Goal: Task Accomplishment & Management: Complete application form

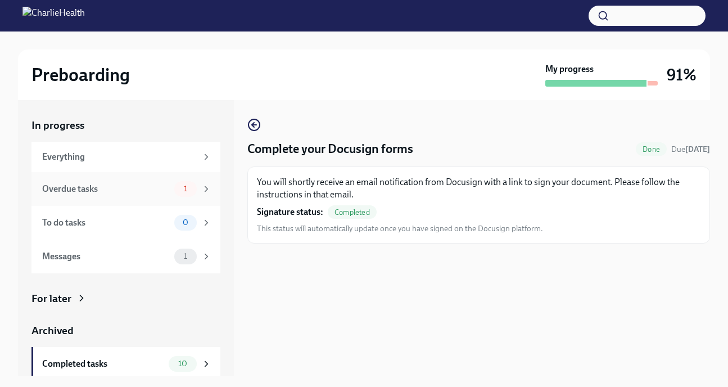
click at [91, 187] on div "Overdue tasks" at bounding box center [106, 189] width 128 height 12
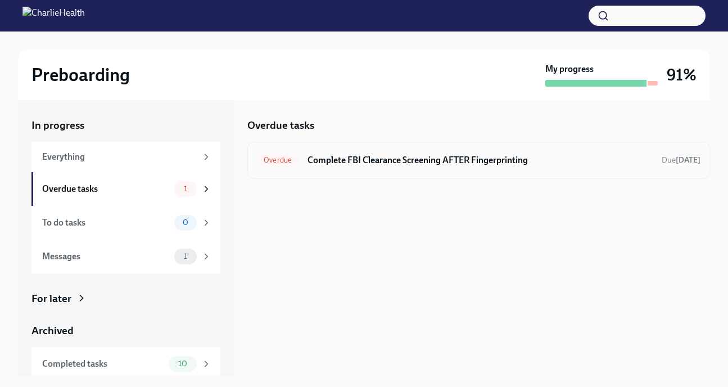
click at [380, 165] on h6 "Complete FBI Clearance Screening AFTER Fingerprinting" at bounding box center [480, 160] width 345 height 12
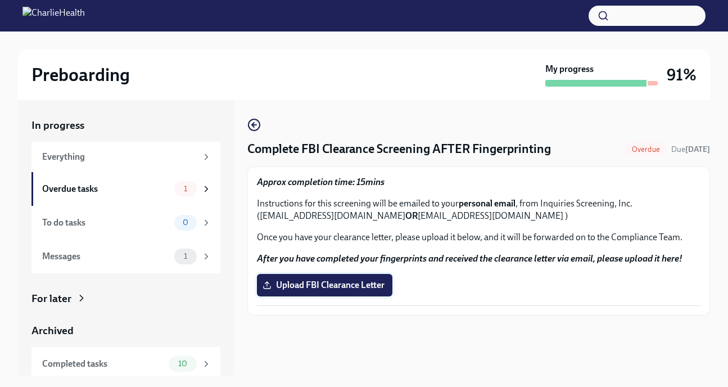
click at [322, 295] on label "Upload FBI Clearance Letter" at bounding box center [324, 285] width 135 height 22
click at [0, 0] on input "Upload FBI Clearance Letter" at bounding box center [0, 0] width 0 height 0
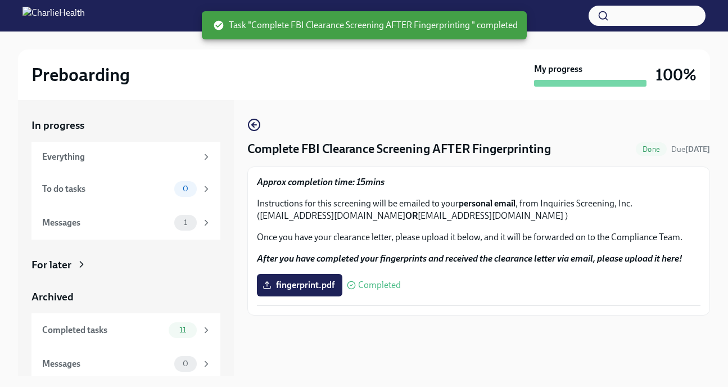
scroll to position [20, 0]
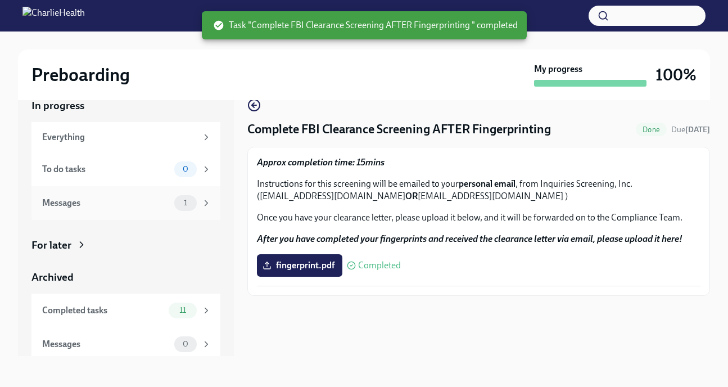
click at [174, 205] on div "1" at bounding box center [185, 203] width 22 height 16
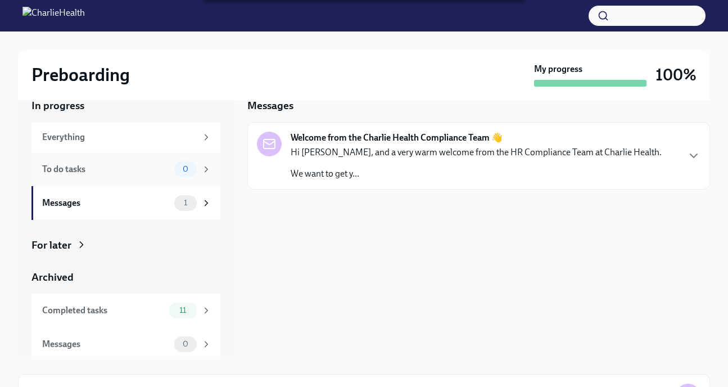
click at [132, 182] on div "To do tasks 0" at bounding box center [125, 169] width 189 height 34
